Goal: Submit feedback/report problem: Provide input to the site owners about the experience or issues

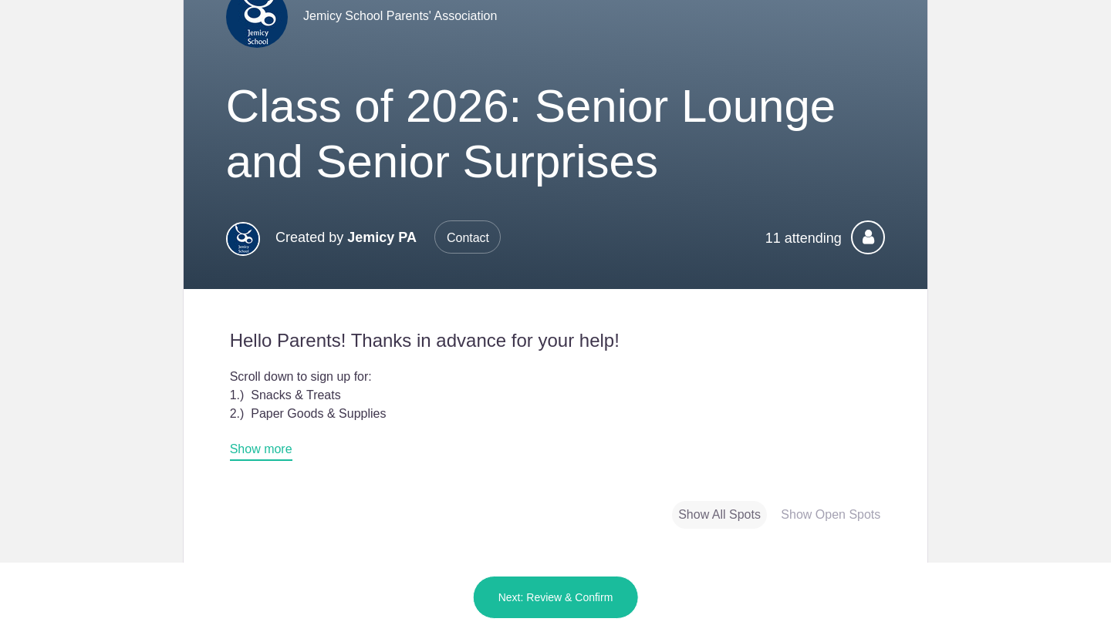
scroll to position [132, 0]
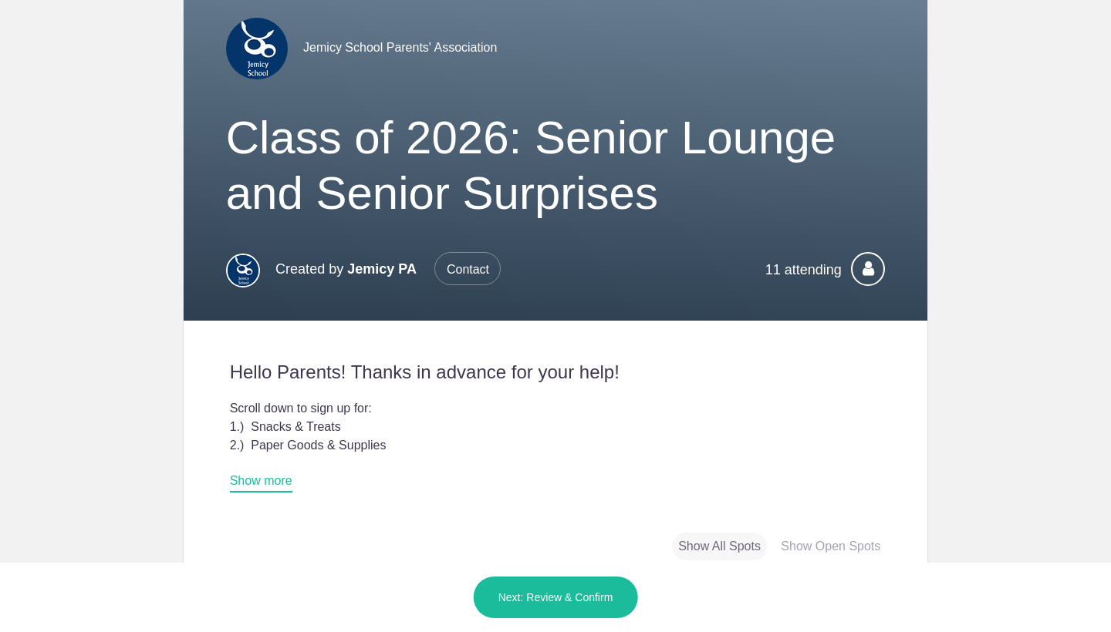
click at [475, 267] on span "Contact" at bounding box center [467, 268] width 66 height 33
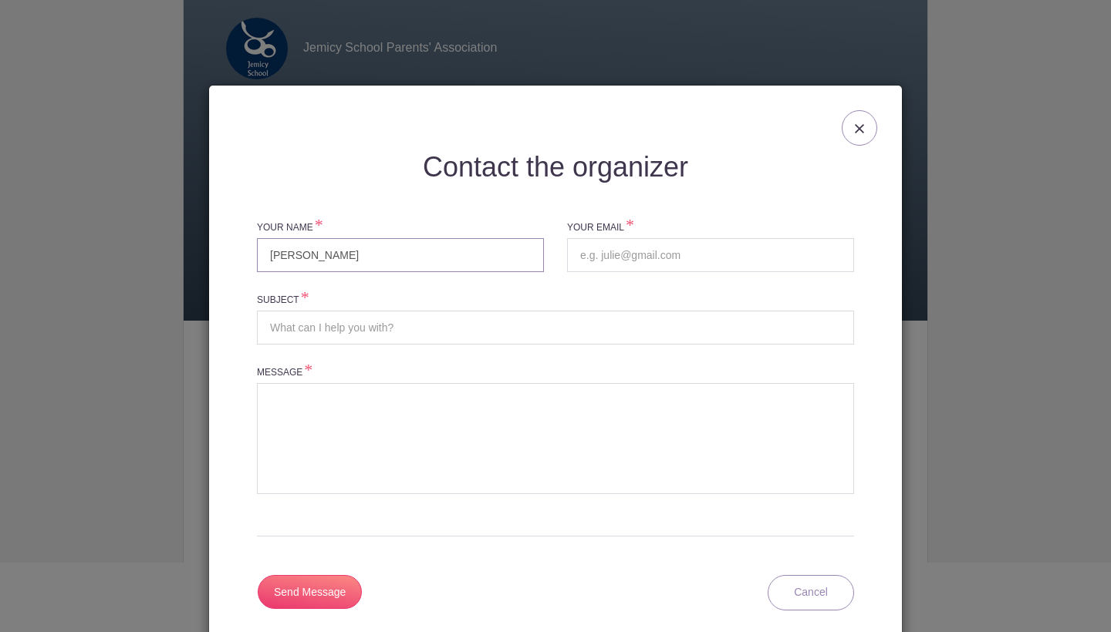
type input "[PERSON_NAME]"
click at [403, 322] on input "Subject" at bounding box center [555, 328] width 597 height 34
type input "Senior Lounge"
click at [399, 425] on textarea at bounding box center [555, 438] width 597 height 111
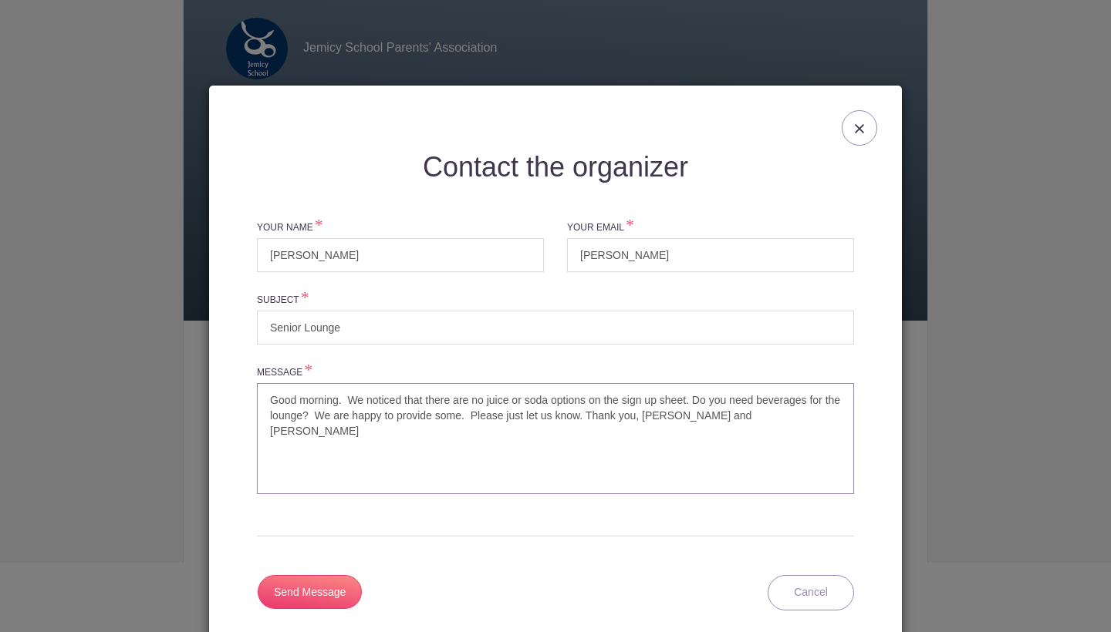
type textarea "Good morning. We noticed that there are no juice or soda options on the sign up…"
click at [363, 258] on input "[PERSON_NAME]" at bounding box center [400, 255] width 287 height 34
click at [317, 579] on input "Send Message" at bounding box center [310, 592] width 104 height 34
click at [405, 255] on input "[PERSON_NAME] and [PERSON_NAME]" at bounding box center [400, 255] width 287 height 34
type input "[PERSON_NAME] and [PERSON_NAME]"
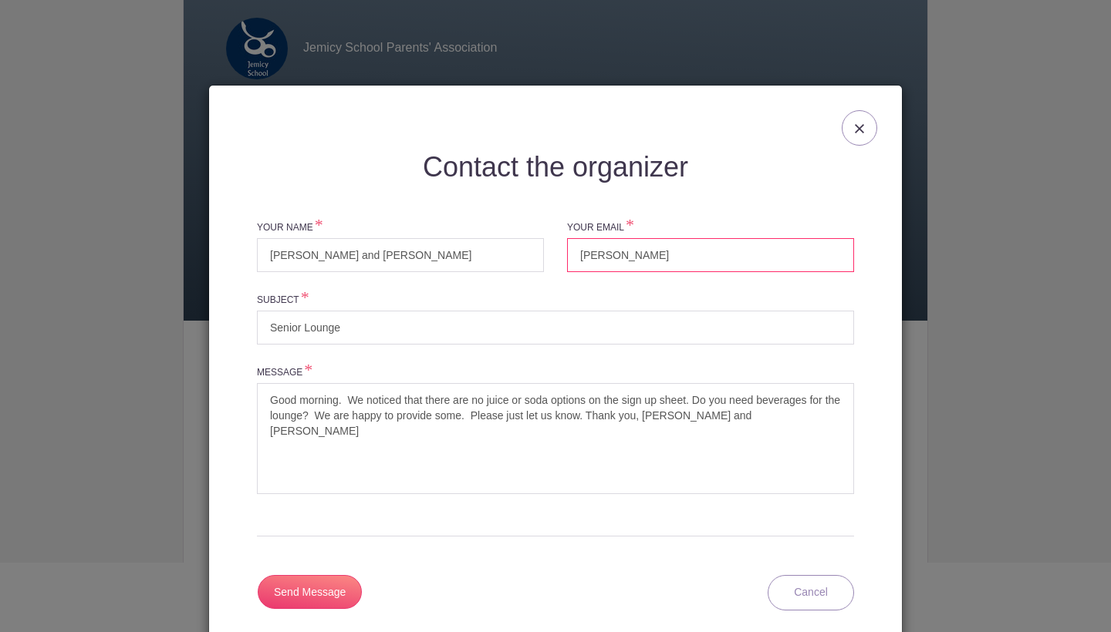
drag, startPoint x: 623, startPoint y: 253, endPoint x: 524, endPoint y: 250, distance: 98.8
click at [524, 250] on div "Your Name [PERSON_NAME] and [PERSON_NAME] Your Email [PERSON_NAME]" at bounding box center [555, 254] width 620 height 73
type input "[EMAIL_ADDRESS][DOMAIN_NAME]"
click at [343, 582] on input "Send Message" at bounding box center [310, 592] width 104 height 34
